Goal: Information Seeking & Learning: Learn about a topic

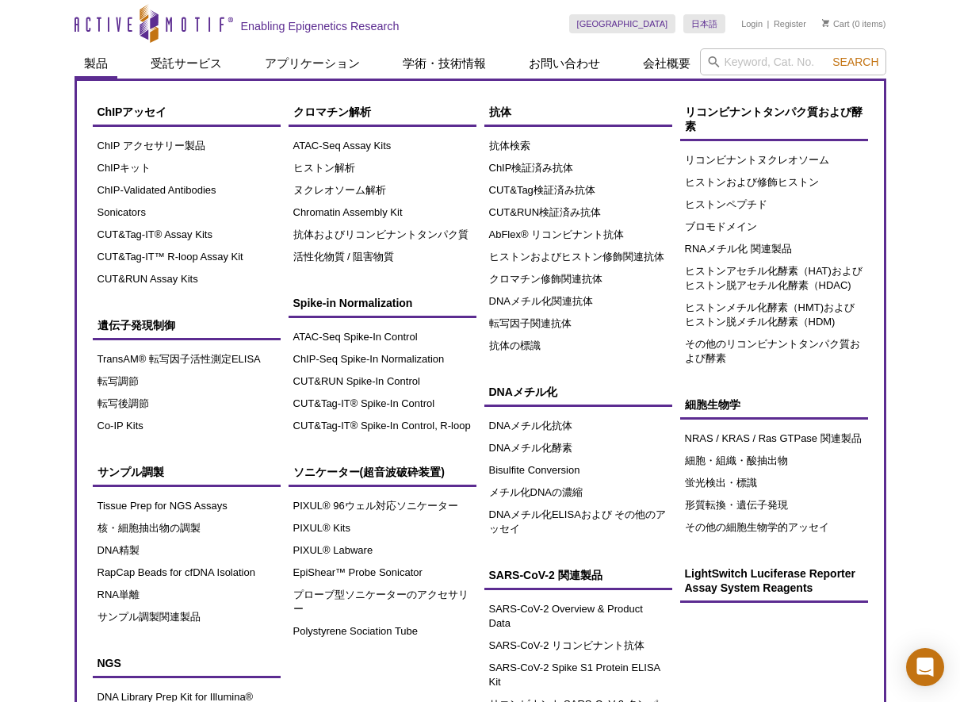
drag, startPoint x: 40, startPoint y: 61, endPoint x: 80, endPoint y: 66, distance: 40.7
click at [40, 61] on div "Active Motif Logo Enabling Epigenetics Research 0 Search Skip to content Active…" at bounding box center [480, 445] width 960 height 890
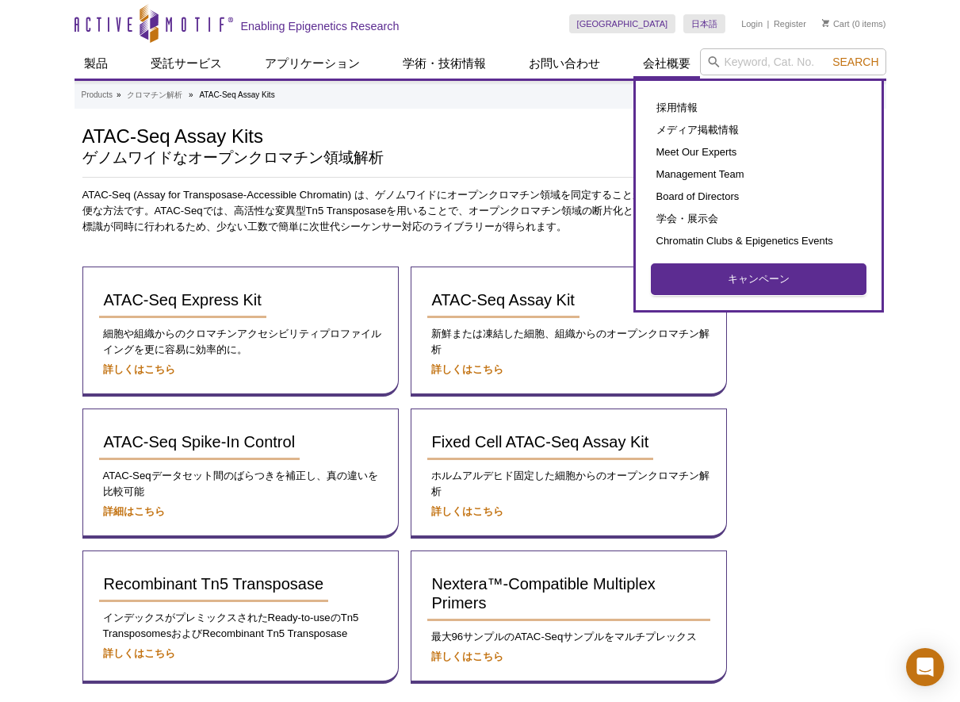
click at [715, 279] on link "キャンペーン" at bounding box center [759, 279] width 214 height 30
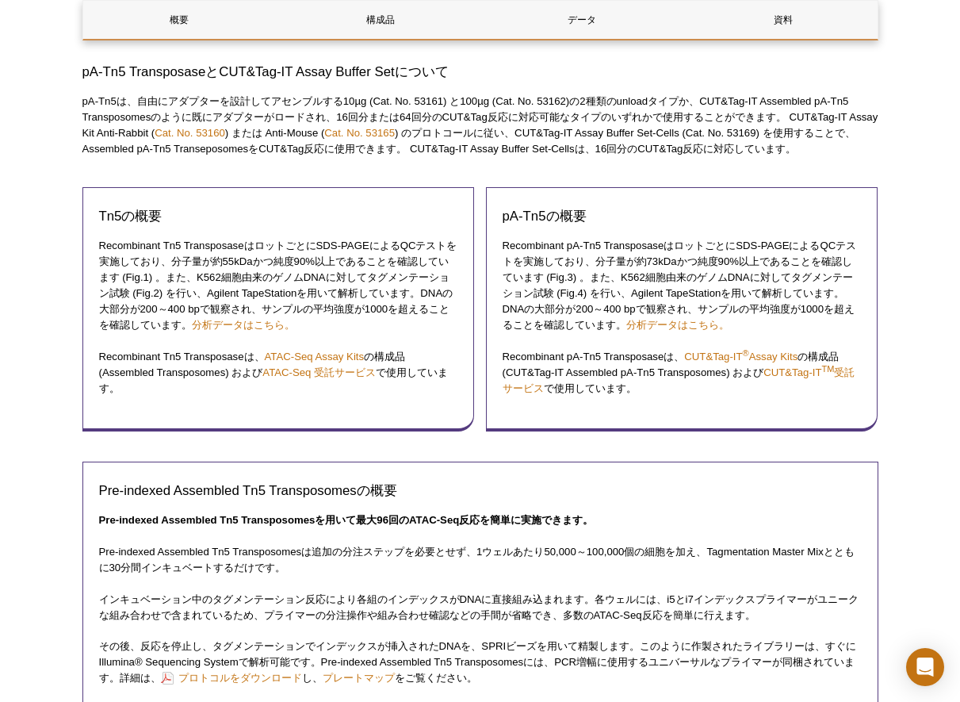
scroll to position [1106, 0]
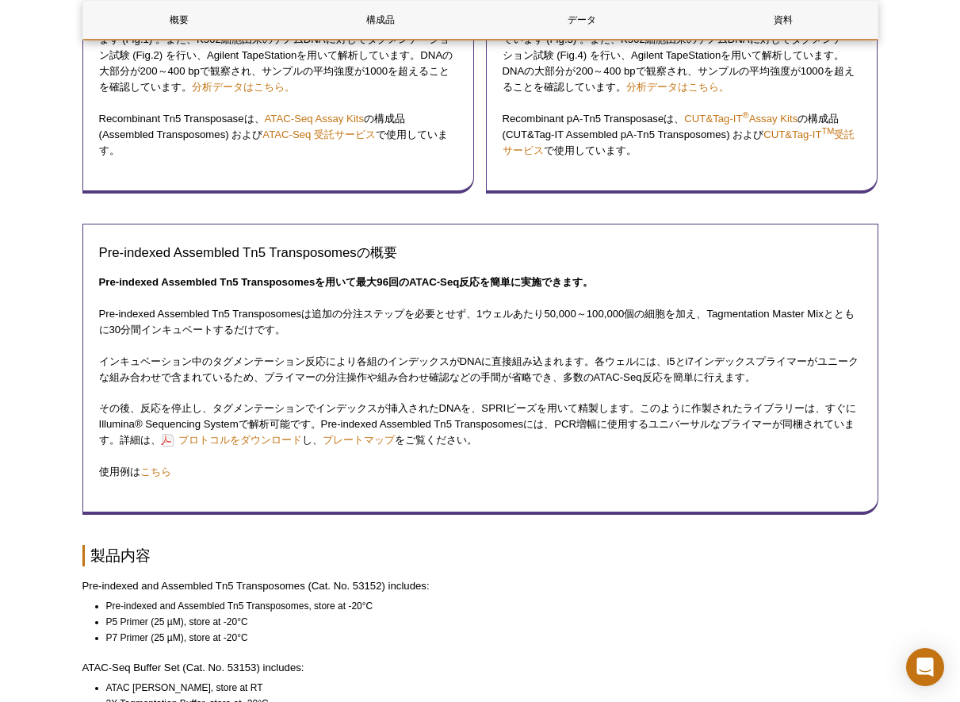
click at [905, 319] on div "Active Motif Logo Enabling Epigenetics Research 0 Search Skip to content Active…" at bounding box center [480, 379] width 960 height 2970
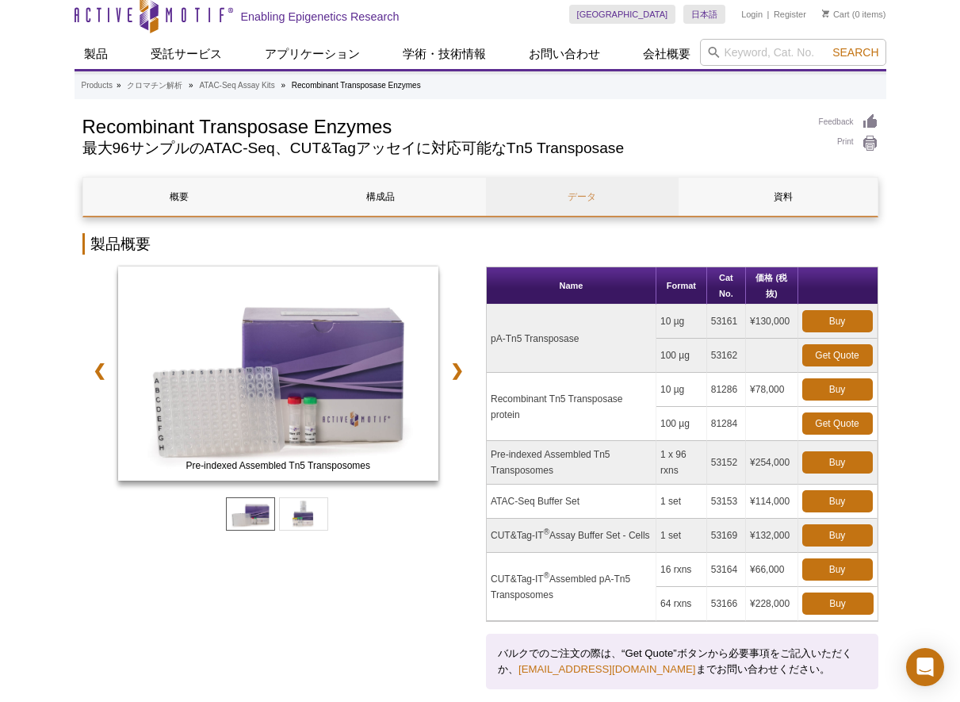
scroll to position [0, 0]
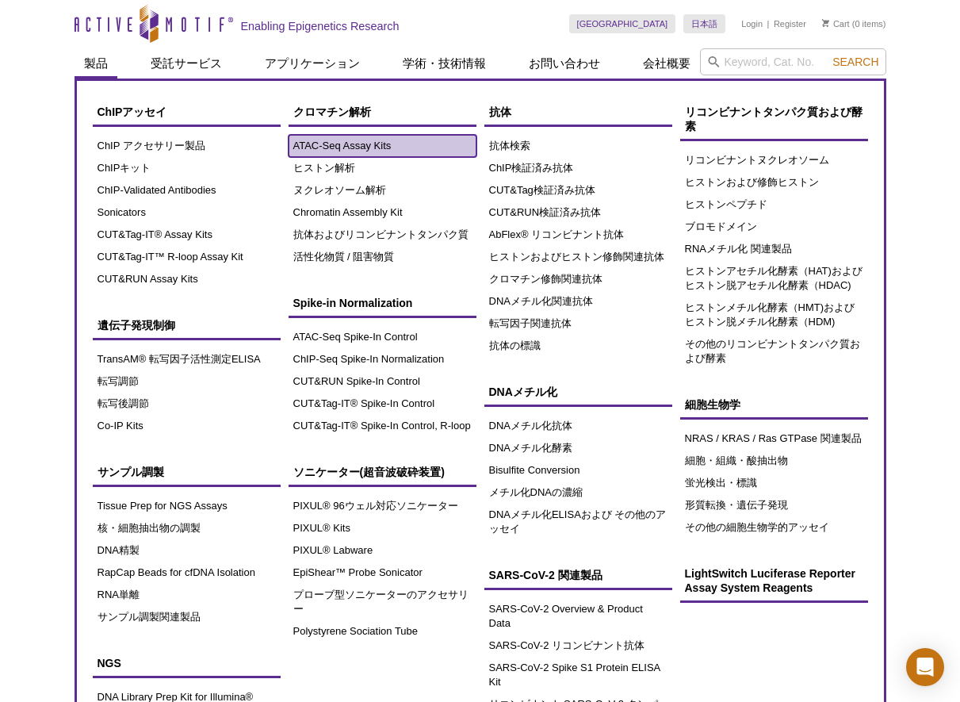
click at [347, 151] on link "ATAC-Seq Assay Kits" at bounding box center [383, 146] width 188 height 22
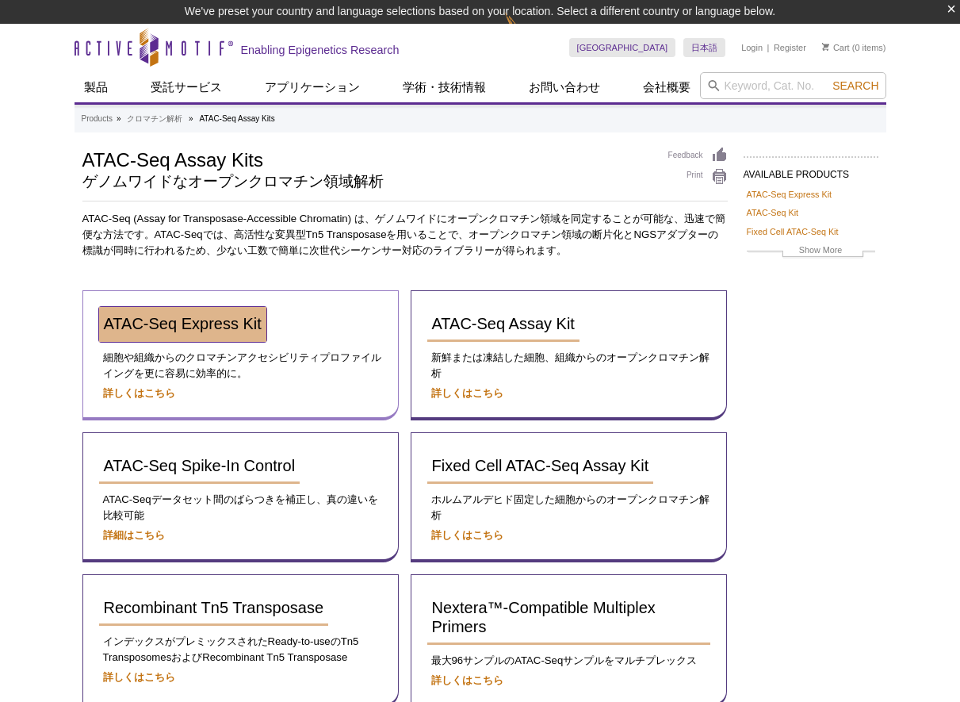
click at [179, 329] on span "ATAC-Seq Express Kit" at bounding box center [183, 323] width 158 height 17
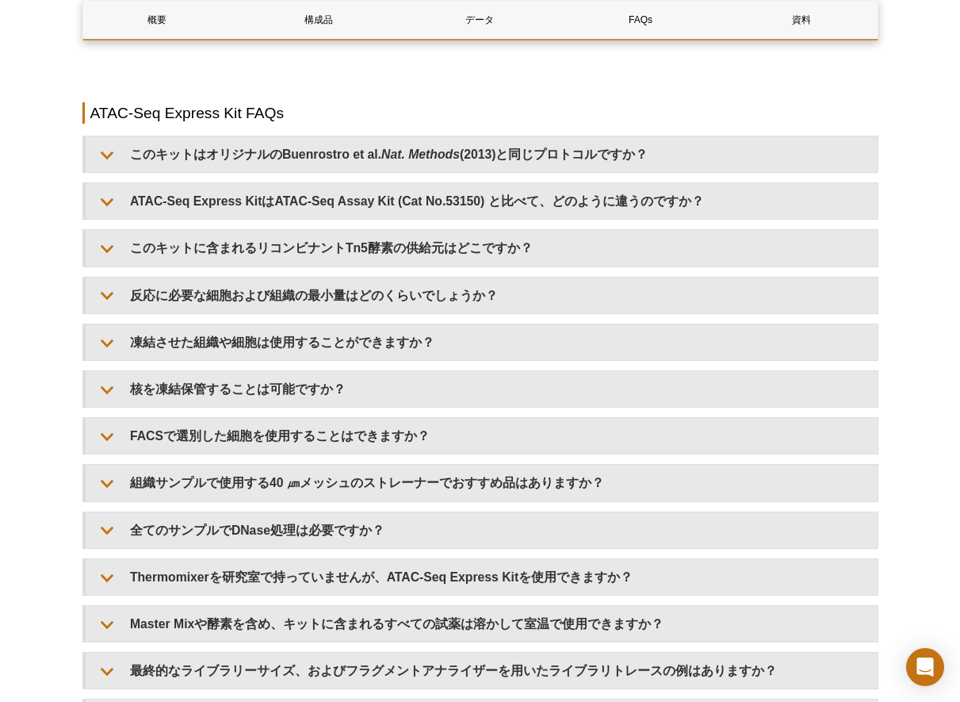
scroll to position [3219, 0]
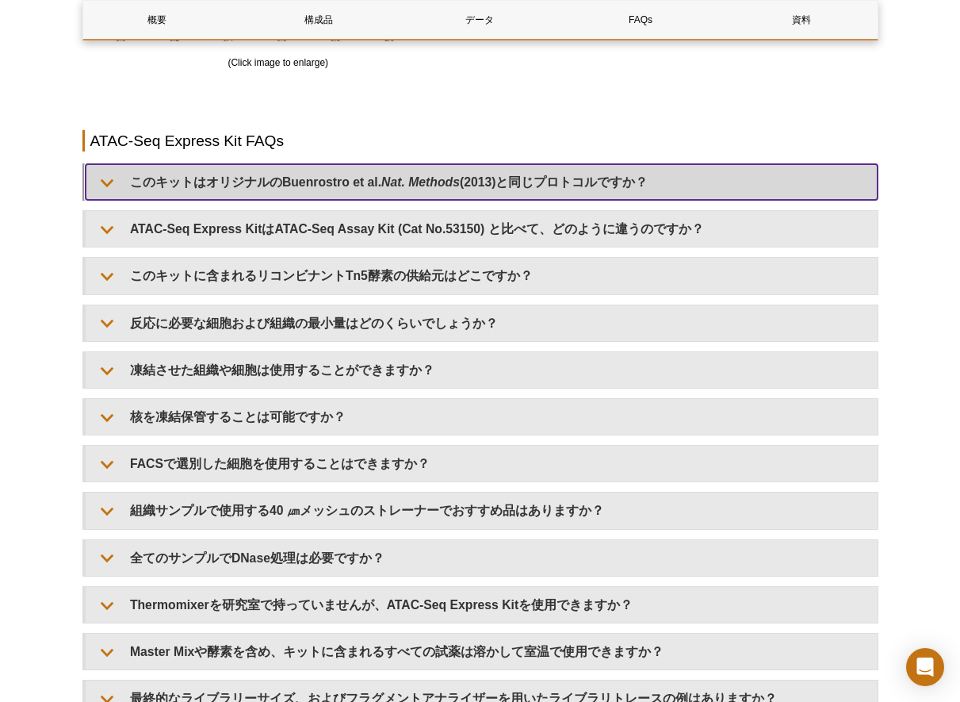
click at [485, 182] on summary "このキットはオリジナルのBuenrostro et al. Nat. Methods (2013)と同じプロトコルですか？" at bounding box center [482, 182] width 792 height 36
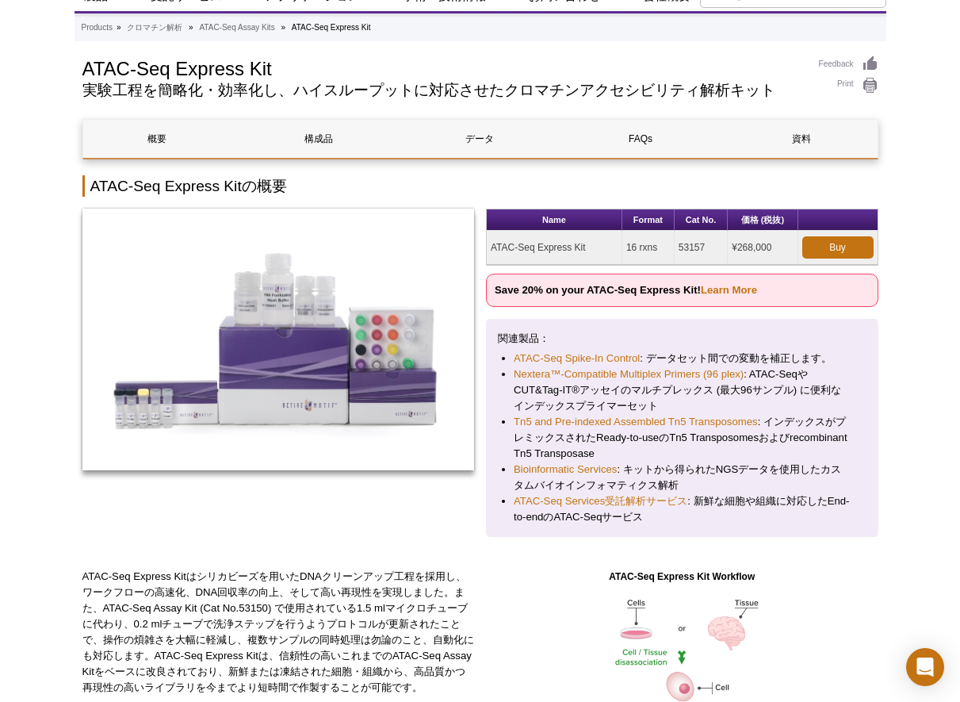
scroll to position [0, 0]
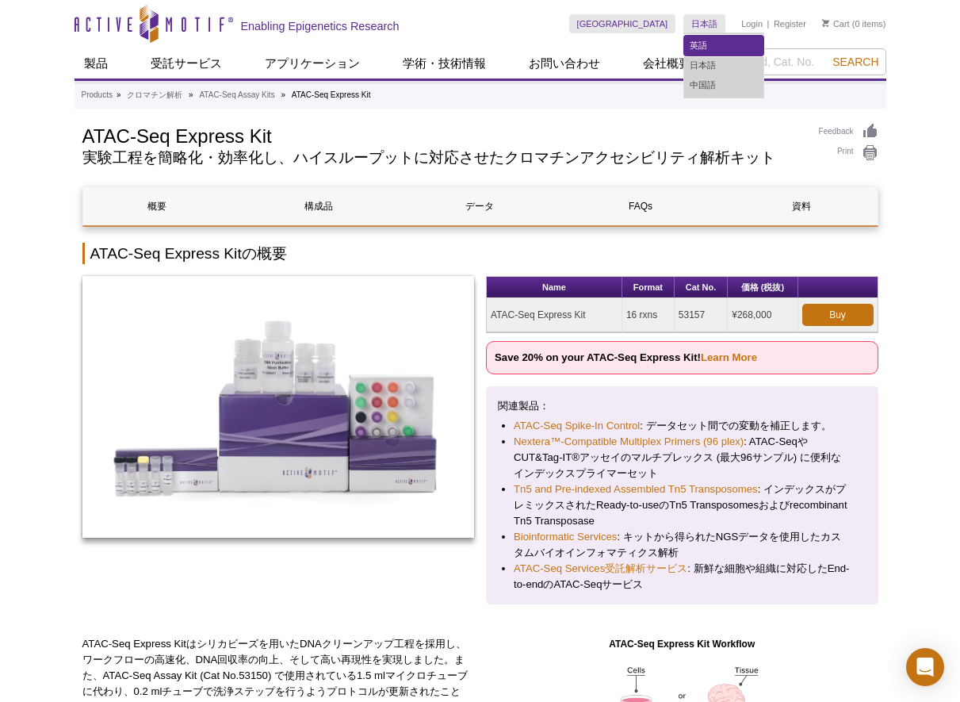
click at [700, 48] on link "英語" at bounding box center [723, 46] width 79 height 20
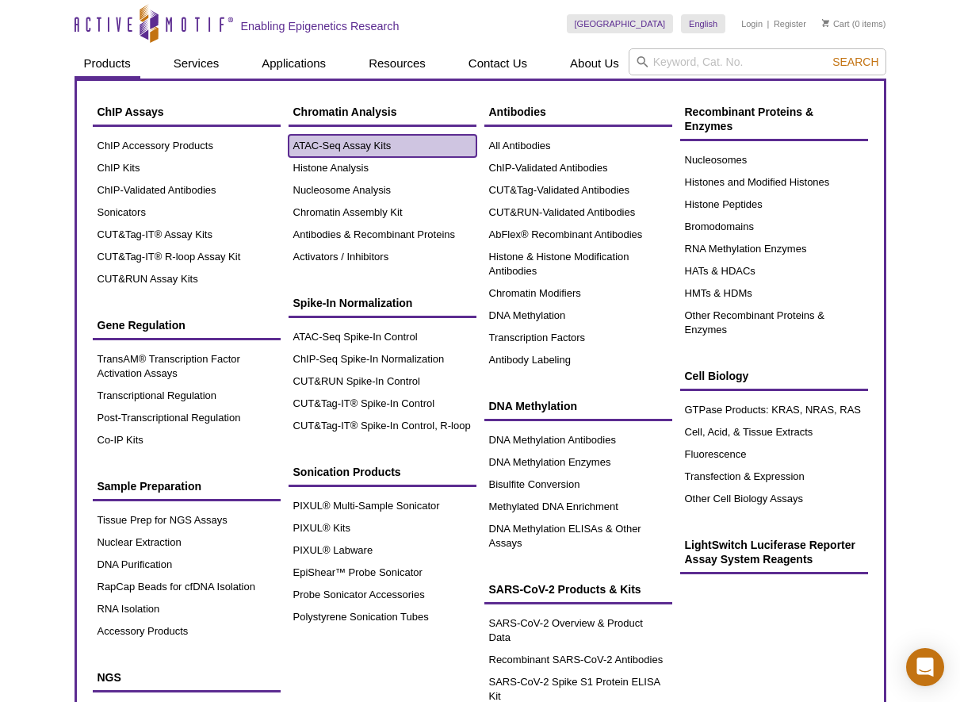
click at [343, 145] on link "ATAC-Seq Assay Kits" at bounding box center [383, 146] width 188 height 22
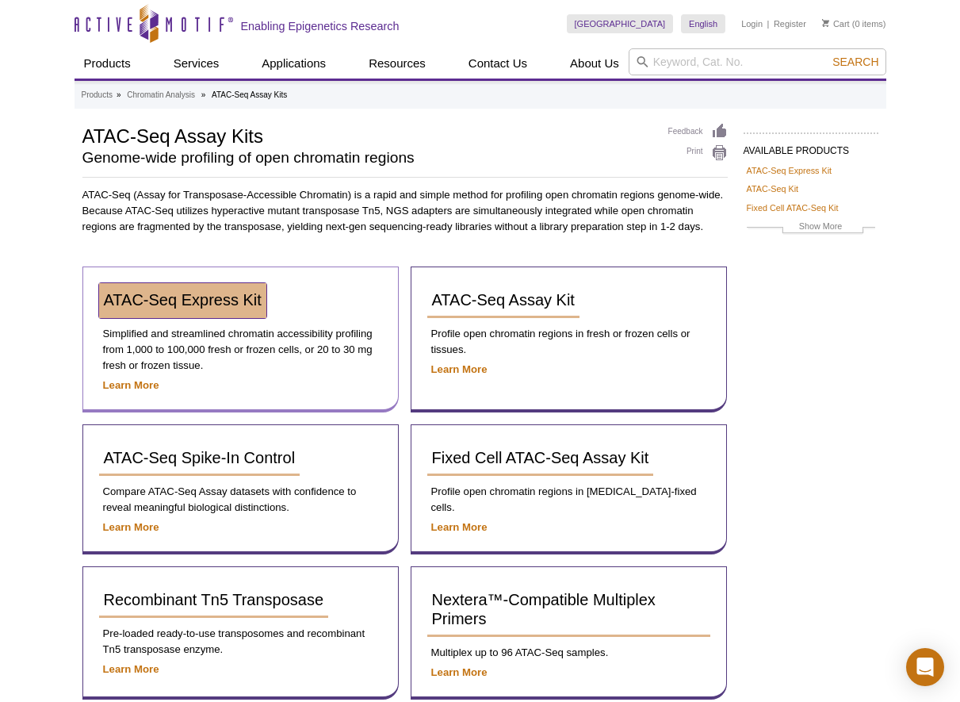
click at [191, 298] on span "ATAC-Seq Express Kit" at bounding box center [183, 299] width 158 height 17
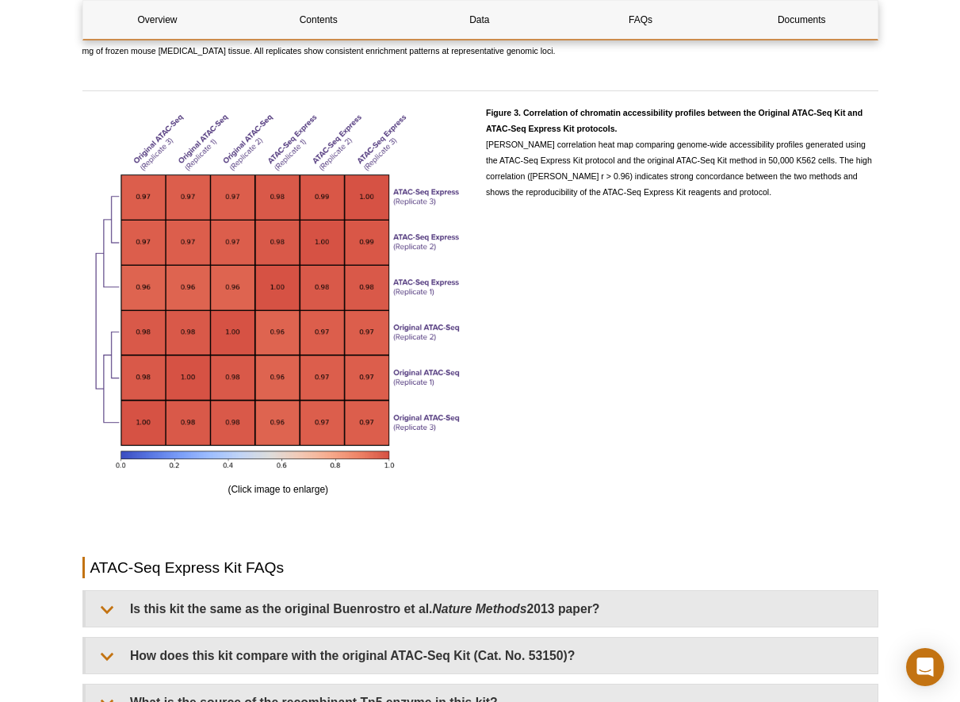
scroll to position [2855, 0]
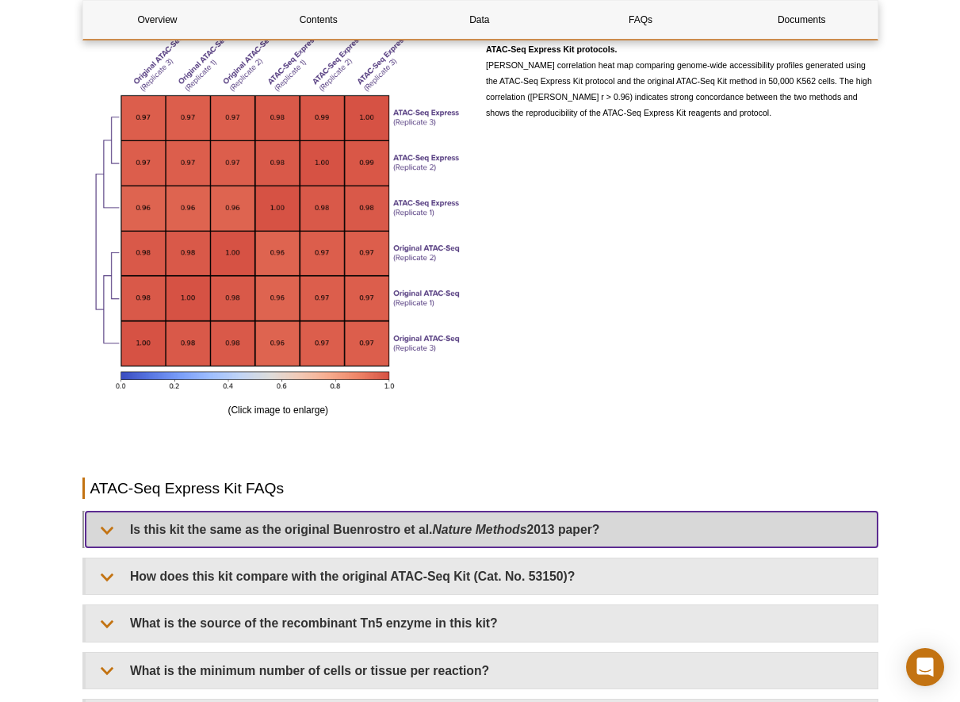
click at [443, 531] on em "Nature Methods" at bounding box center [479, 529] width 94 height 13
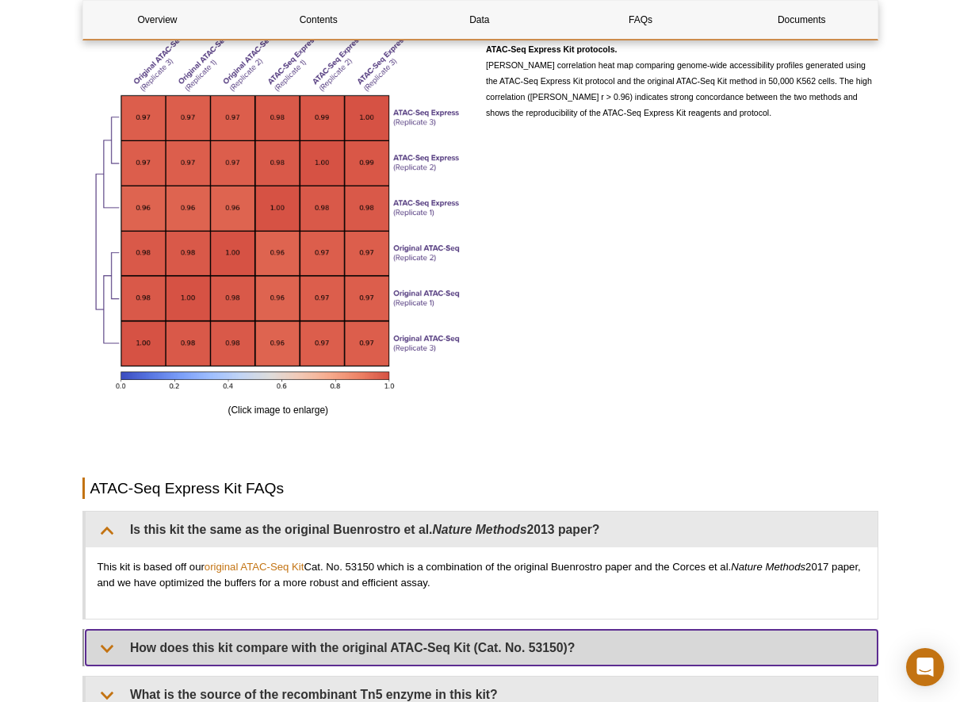
click at [341, 644] on summary "How does this kit compare with the original ATAC-Seq Kit (Cat. No. 53150)?" at bounding box center [482, 648] width 792 height 36
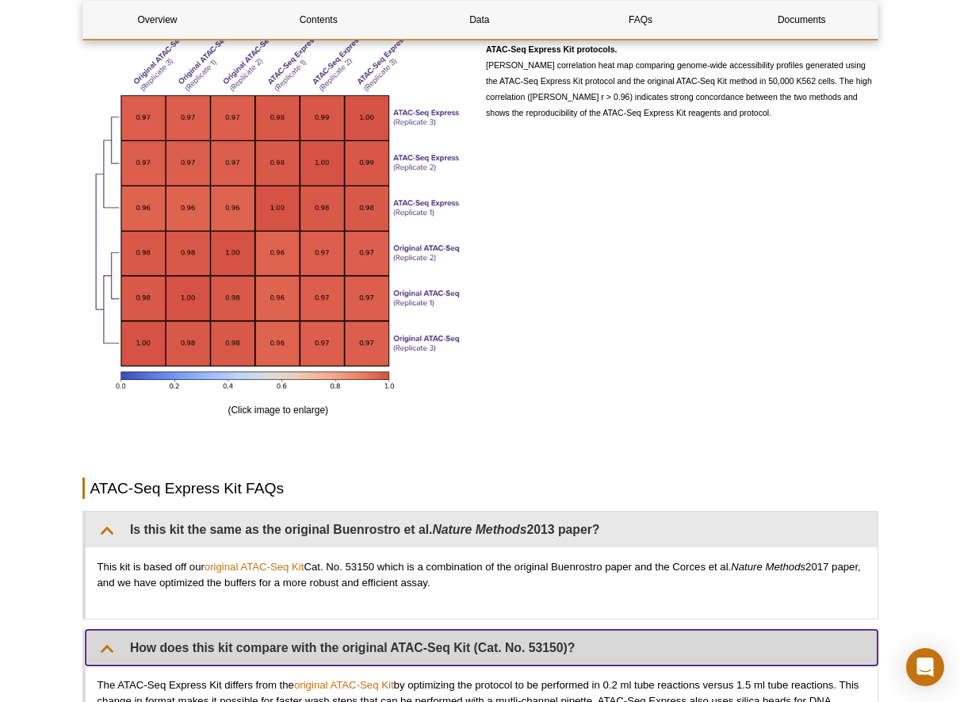
scroll to position [3173, 0]
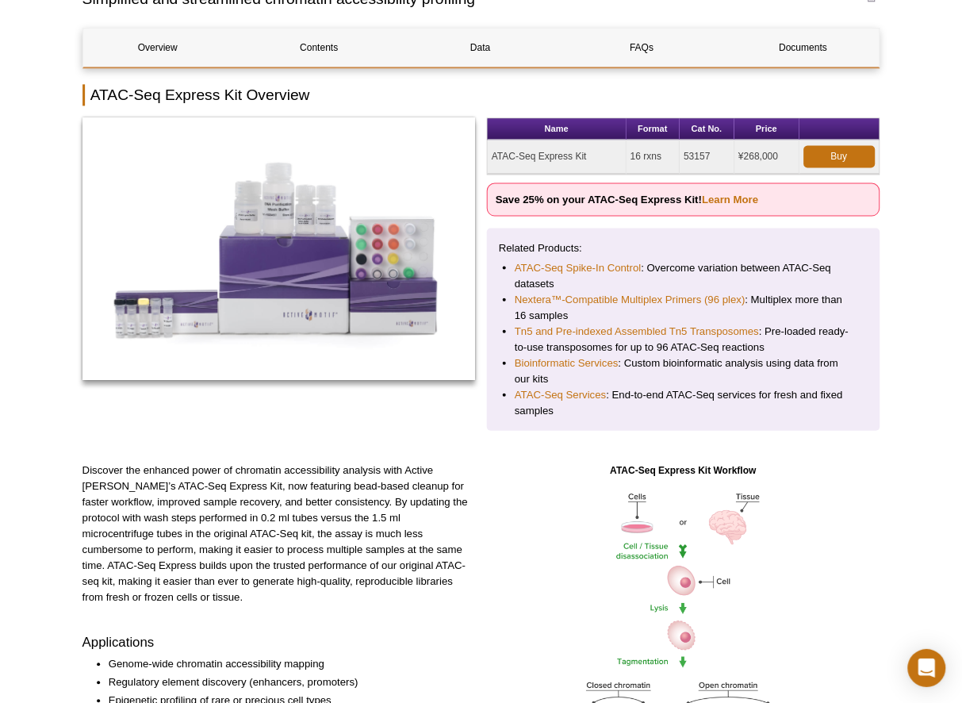
scroll to position [0, 0]
